Goal: Information Seeking & Learning: Learn about a topic

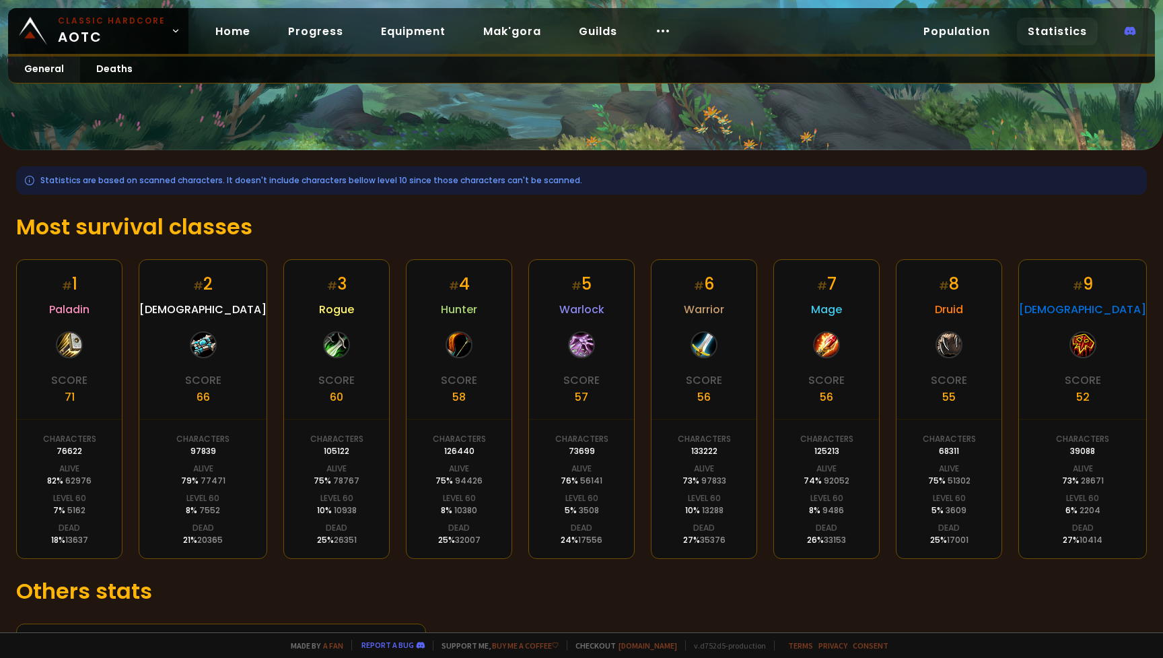
scroll to position [98, 0]
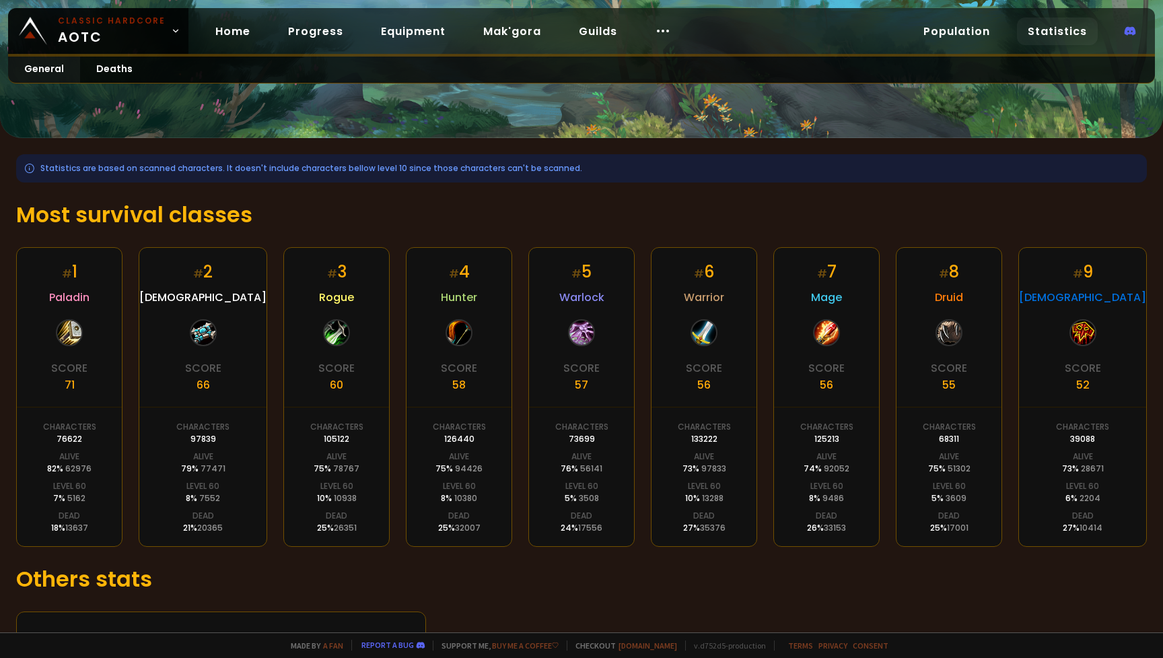
click at [435, 201] on h1 "Most survival classes" at bounding box center [581, 215] width 1131 height 32
click at [611, 602] on div "Statistics are based on scanned characters. It doesn't include characters bello…" at bounding box center [581, 416] width 1163 height 557
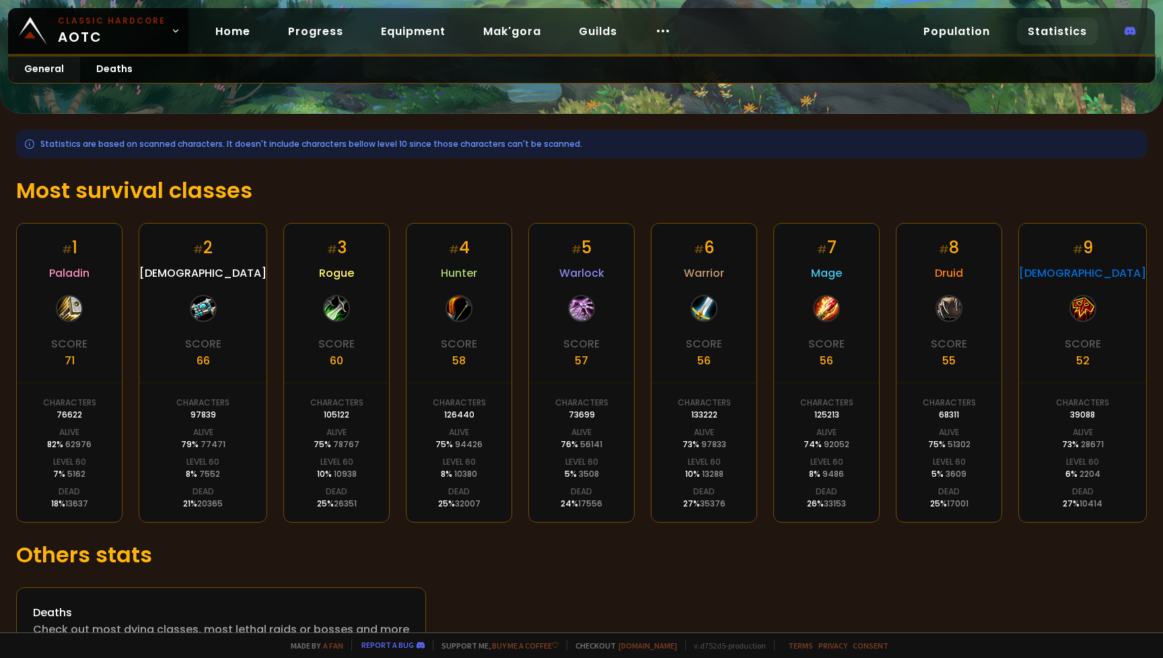
click at [652, 581] on div "Statistics are based on scanned characters. It doesn't include characters bello…" at bounding box center [581, 392] width 1163 height 557
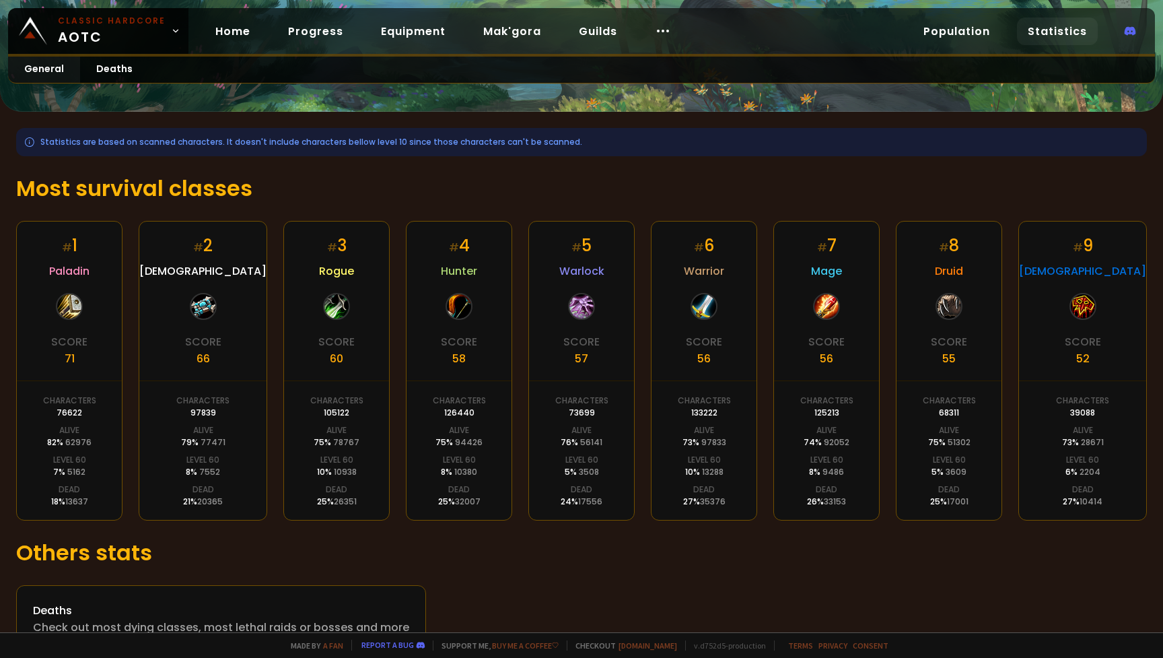
click at [652, 581] on div "Statistics are based on scanned characters. It doesn't include characters bello…" at bounding box center [581, 390] width 1163 height 557
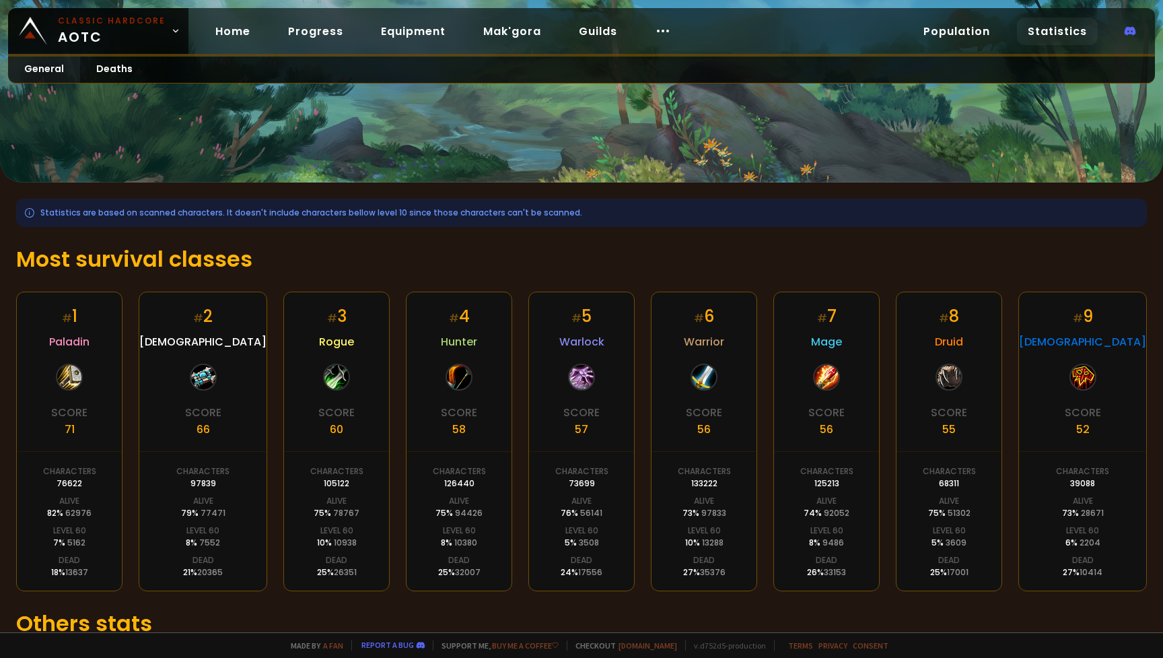
scroll to position [63, 0]
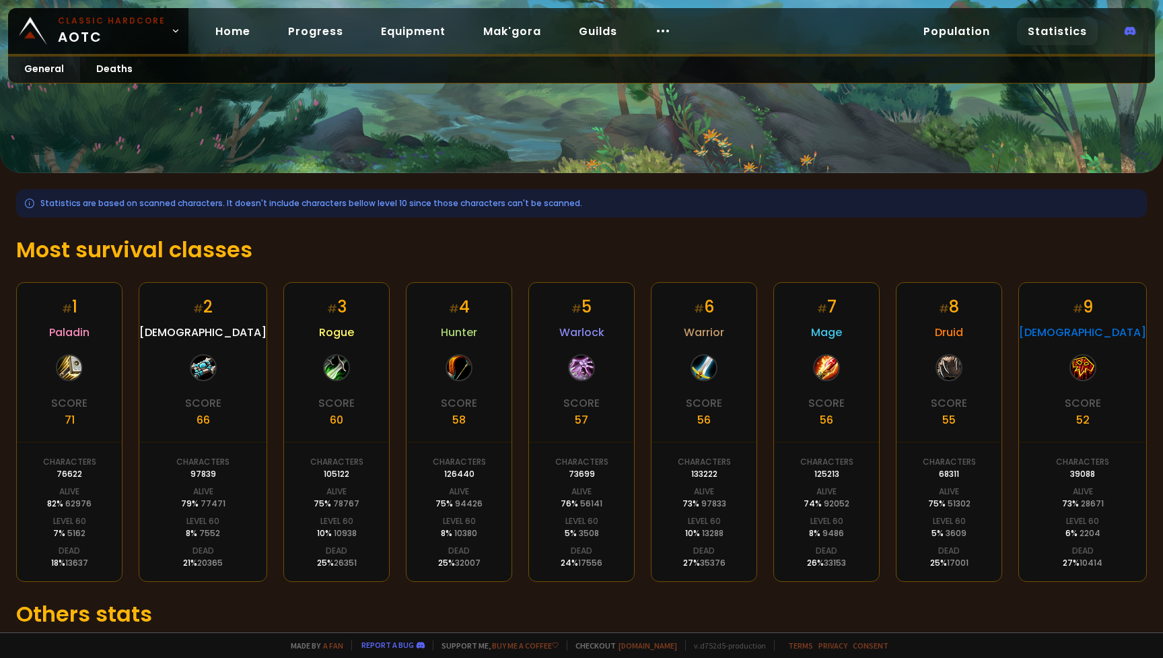
click at [469, 235] on h1 "Most survival classes" at bounding box center [581, 250] width 1131 height 32
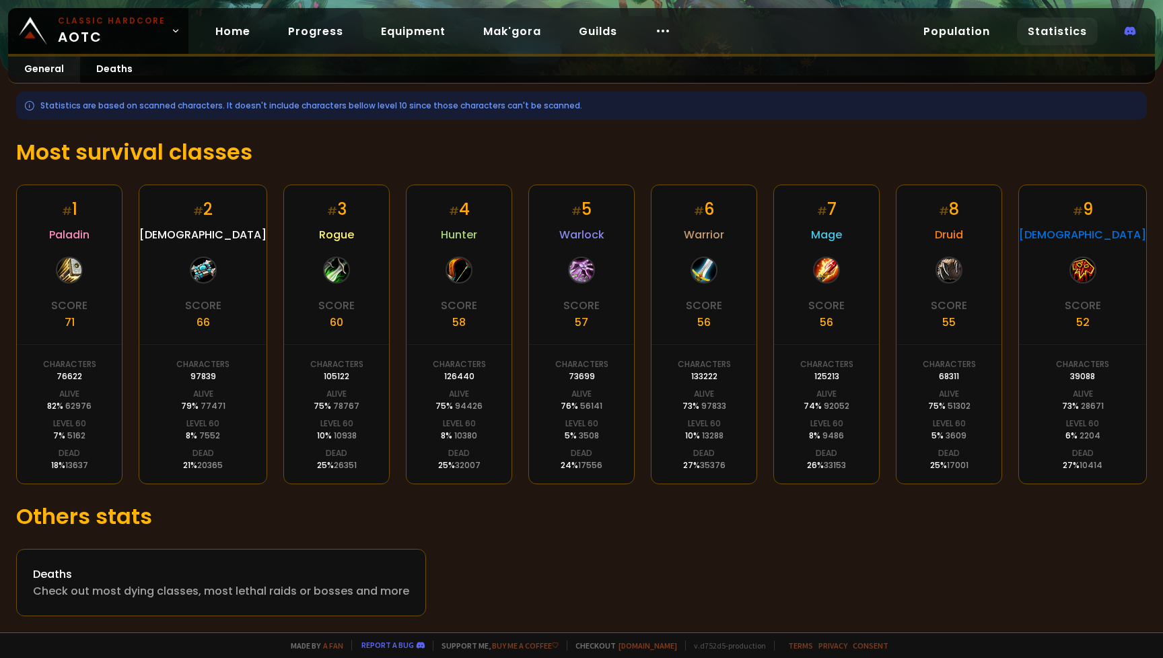
scroll to position [160, 0]
click at [598, 564] on div "Deaths Check out most dying classes, most lethal raids or bosses and more" at bounding box center [581, 582] width 1131 height 67
click at [597, 564] on div "Deaths Check out most dying classes, most lethal raids or bosses and more" at bounding box center [581, 582] width 1131 height 67
click at [508, 147] on h1 "Most survival classes" at bounding box center [581, 152] width 1131 height 32
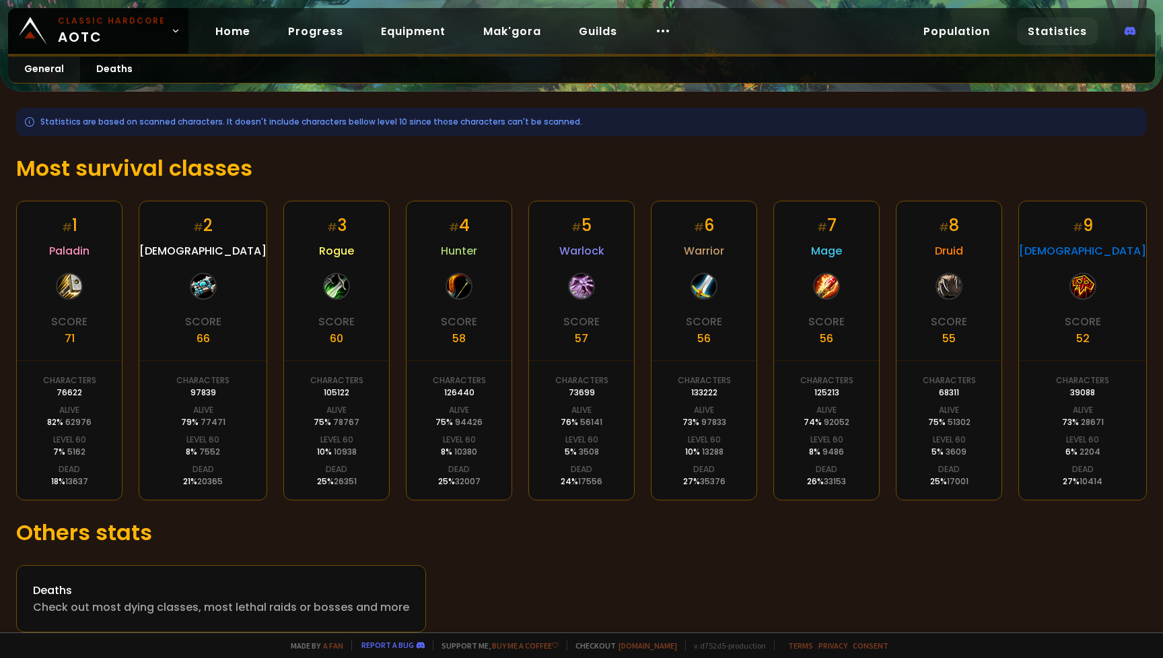
click at [553, 141] on div "Statistics are based on scanned characters. It doesn't include characters bello…" at bounding box center [581, 370] width 1163 height 557
click at [553, 140] on div "Statistics are based on scanned characters. It doesn't include characters bello…" at bounding box center [581, 370] width 1163 height 557
click at [551, 142] on div "Statistics are based on scanned characters. It doesn't include characters bello…" at bounding box center [581, 370] width 1163 height 557
click at [548, 147] on div "Statistics are based on scanned characters. It doesn't include characters bello…" at bounding box center [581, 370] width 1163 height 557
click at [579, 540] on h1 "Others stats" at bounding box center [581, 532] width 1131 height 32
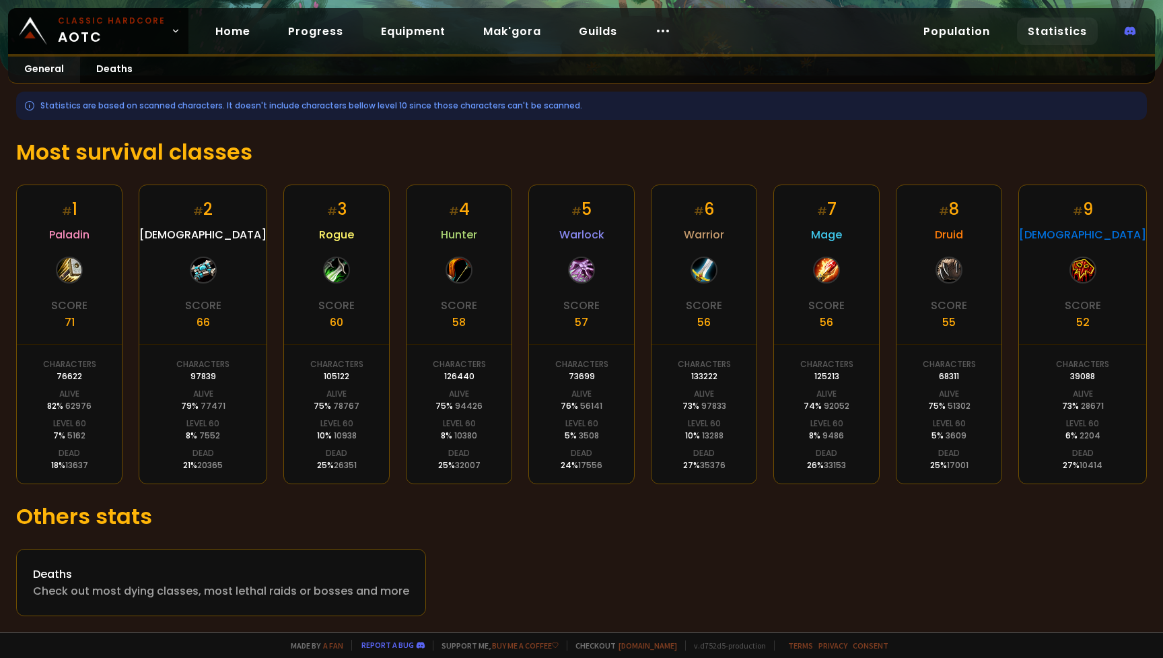
scroll to position [160, 0]
click at [603, 523] on h1 "Others stats" at bounding box center [581, 516] width 1131 height 32
click at [551, 532] on div "Statistics are based on scanned characters. It doesn't include characters bello…" at bounding box center [581, 353] width 1163 height 557
click at [586, 522] on h1 "Others stats" at bounding box center [581, 516] width 1131 height 32
click at [584, 523] on h1 "Others stats" at bounding box center [581, 516] width 1131 height 32
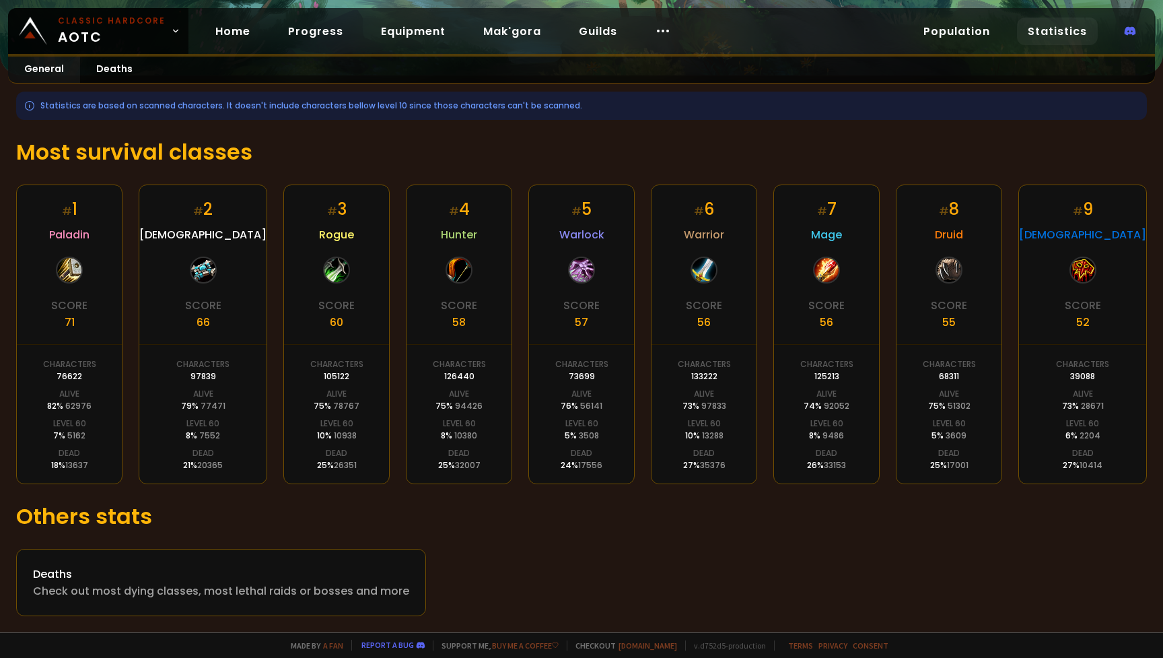
click at [669, 135] on div "Statistics are based on scanned characters. It doesn't include characters bello…" at bounding box center [581, 353] width 1163 height 557
click at [540, 516] on h1 "Others stats" at bounding box center [581, 516] width 1131 height 32
